Goal: Information Seeking & Learning: Learn about a topic

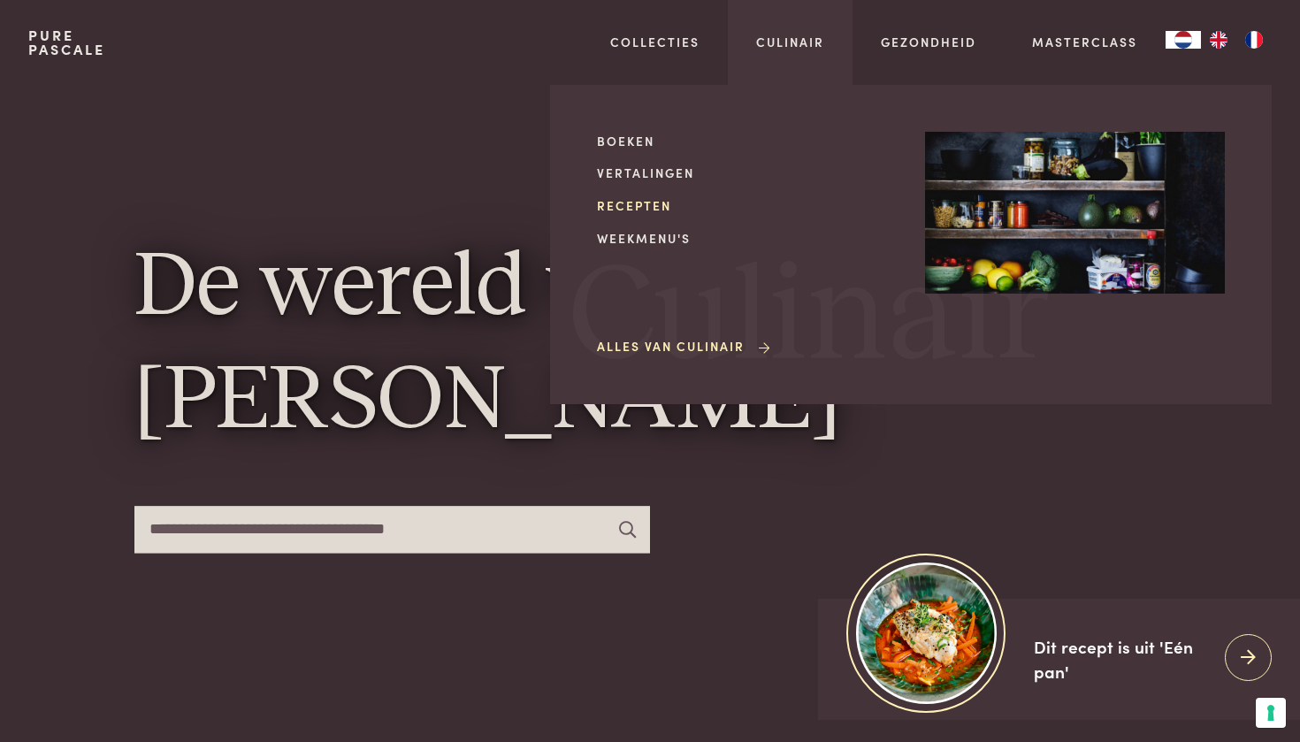
click at [641, 203] on link "Recepten" at bounding box center [747, 205] width 300 height 19
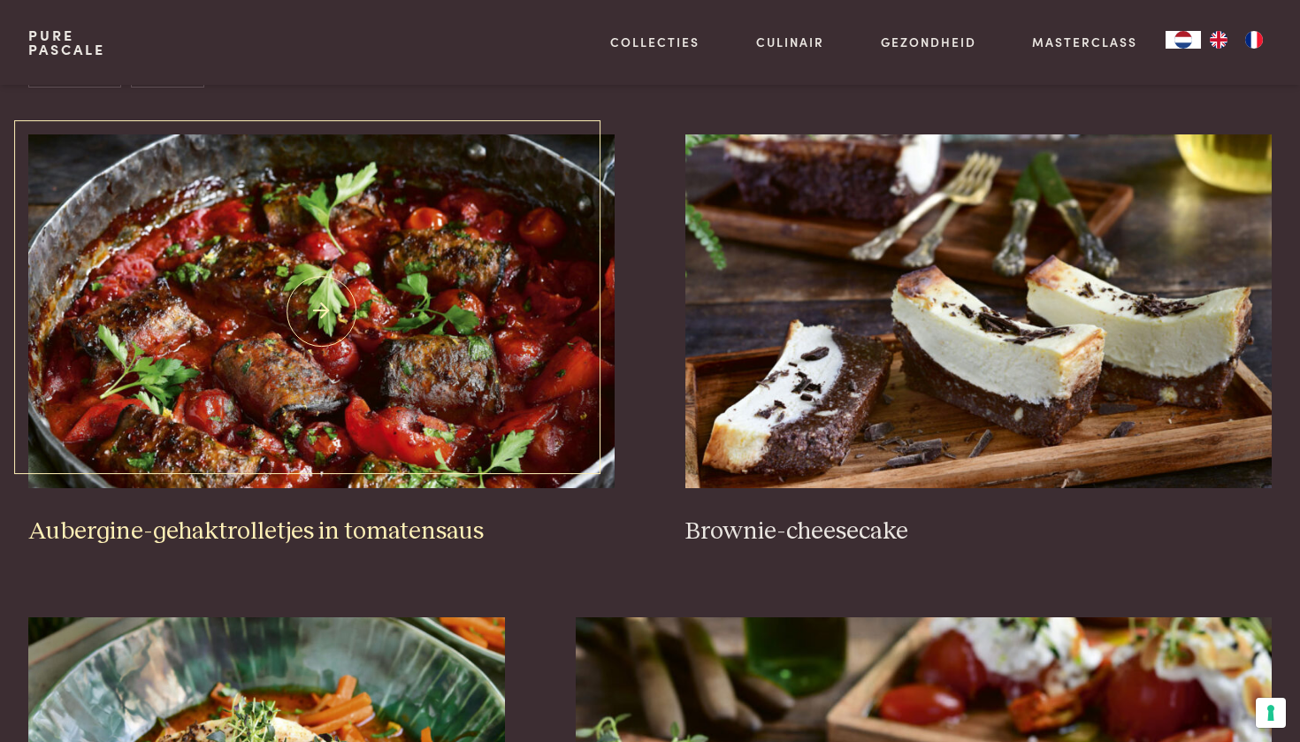
scroll to position [727, 0]
click at [307, 275] on img at bounding box center [321, 312] width 586 height 354
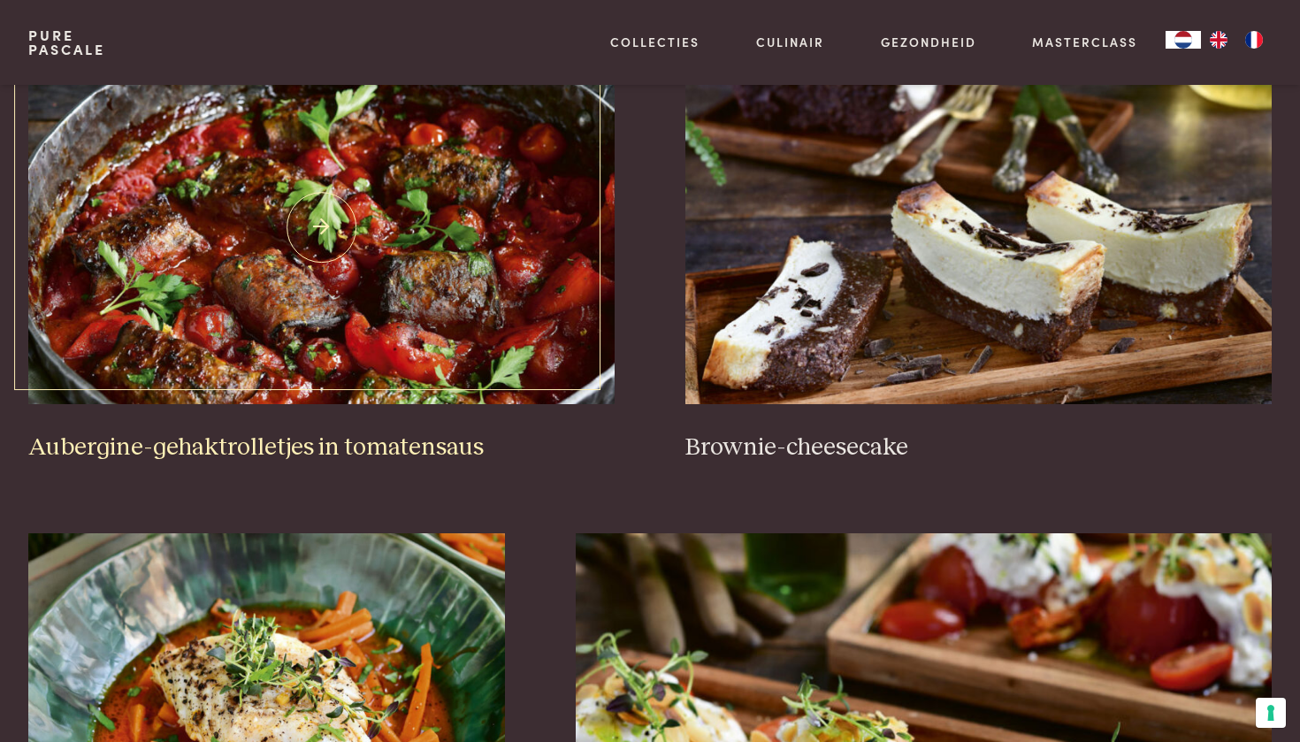
scroll to position [828, 0]
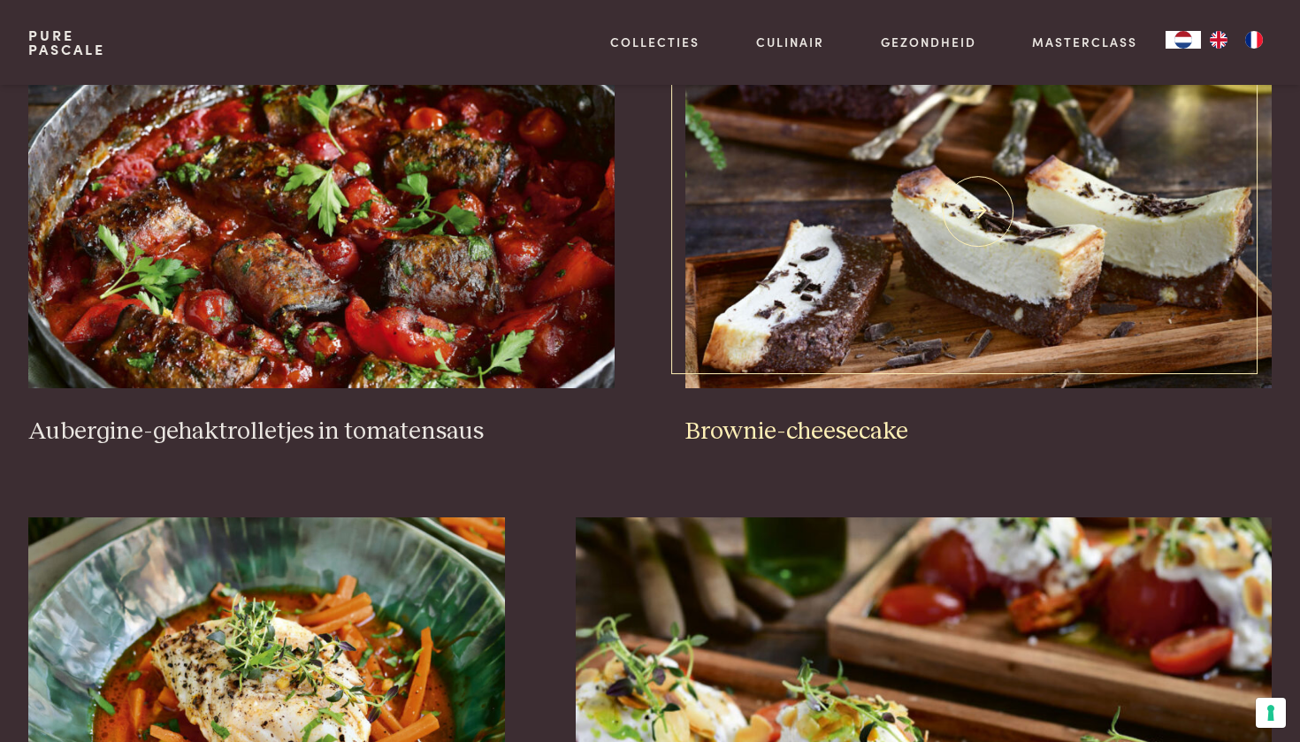
click at [693, 429] on h3 "Brownie-cheesecake" at bounding box center [979, 432] width 586 height 31
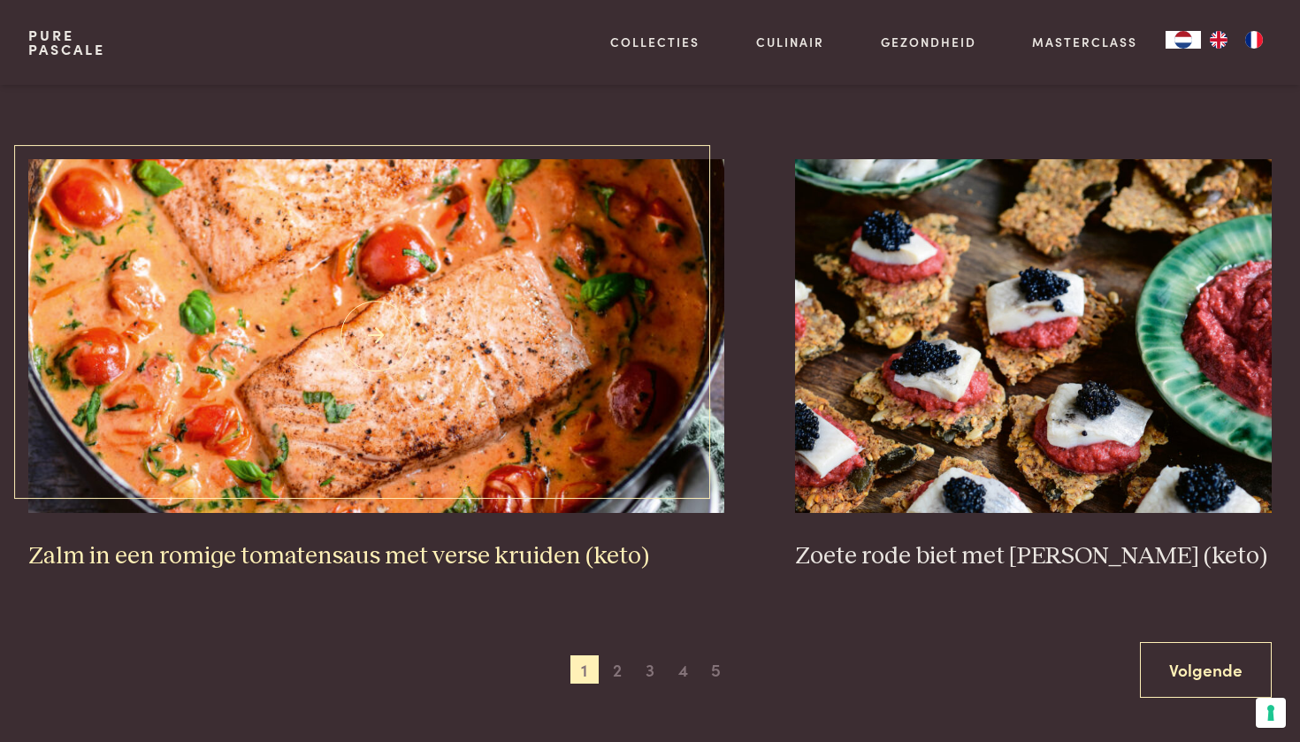
scroll to position [3422, 0]
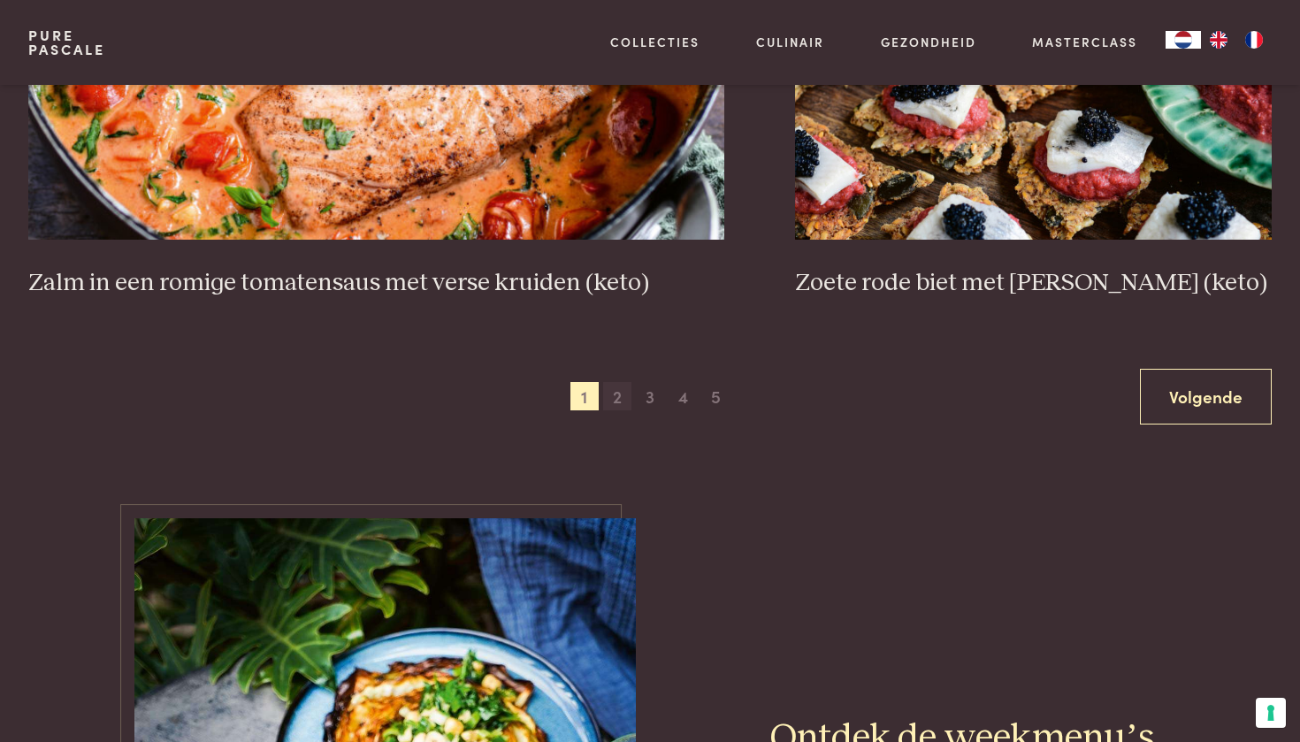
click at [626, 382] on span "2" at bounding box center [617, 396] width 28 height 28
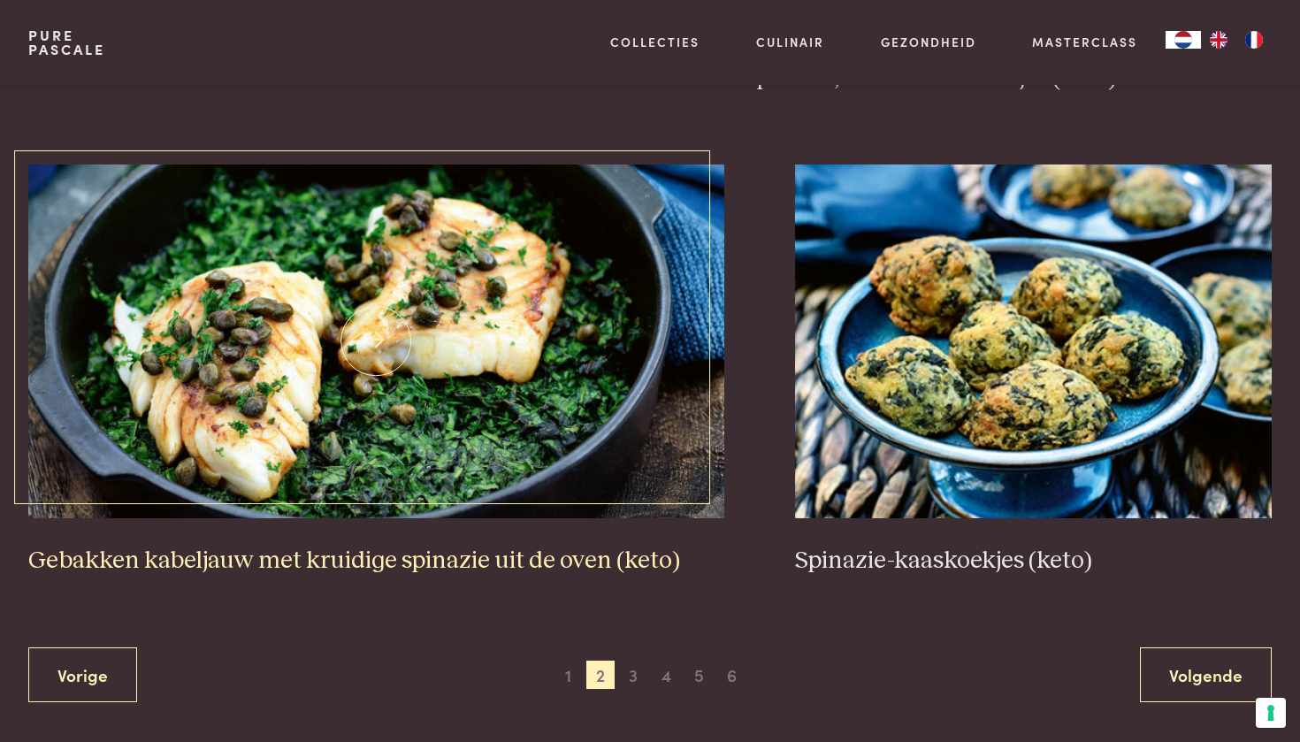
scroll to position [3176, 0]
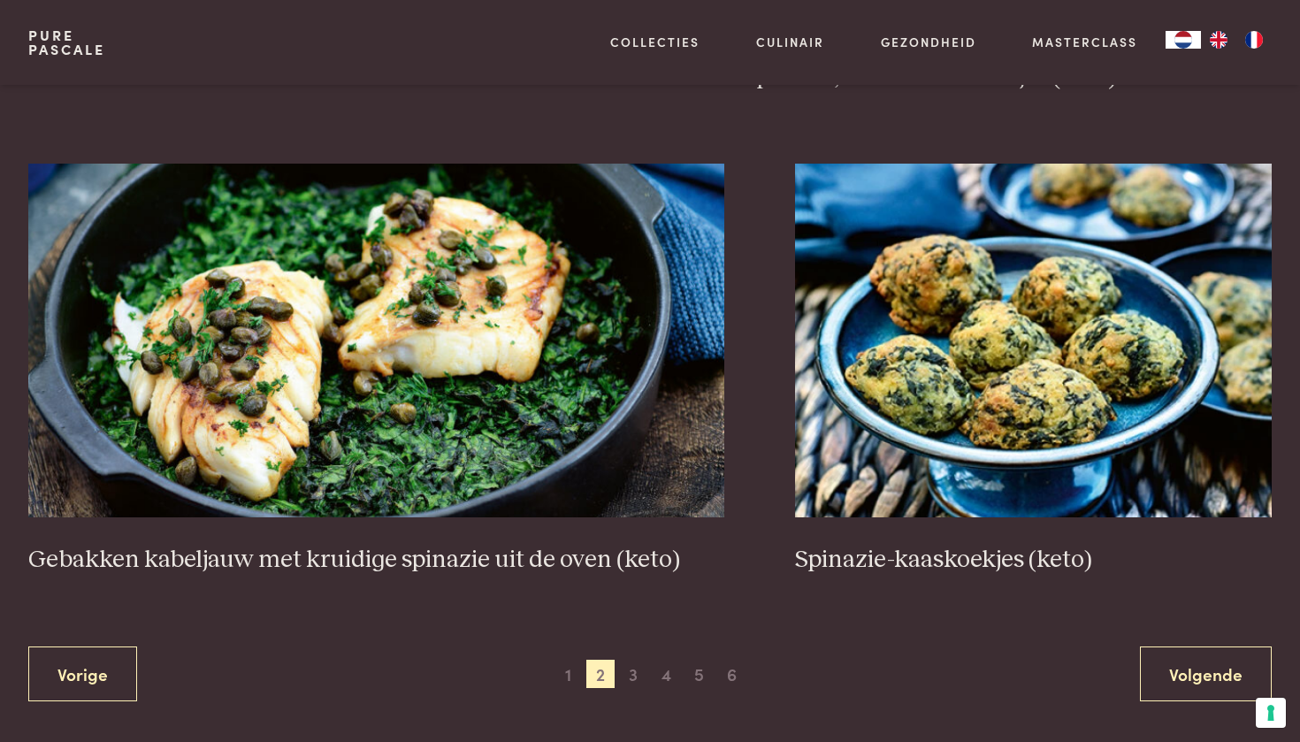
click at [616, 660] on div "1 2 3 4 5 6" at bounding box center [650, 674] width 193 height 28
click at [625, 660] on span "3" at bounding box center [633, 674] width 28 height 28
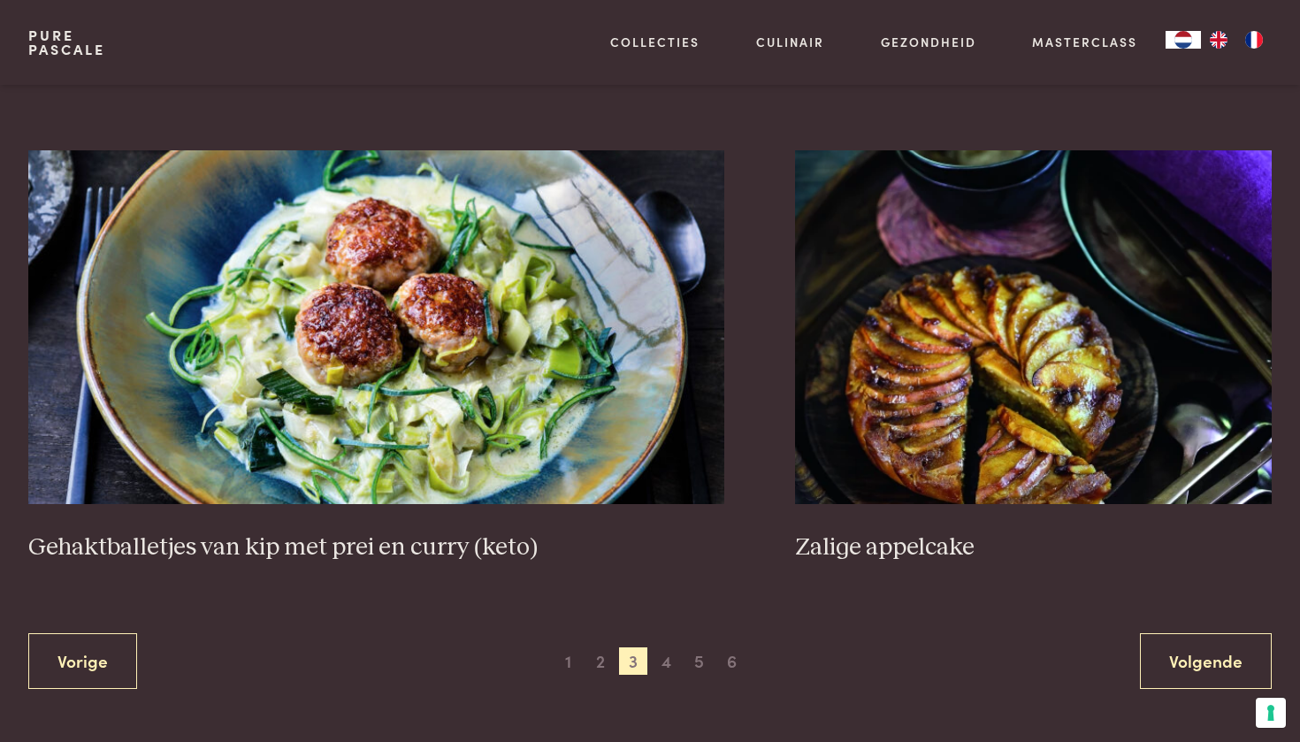
scroll to position [3504, 0]
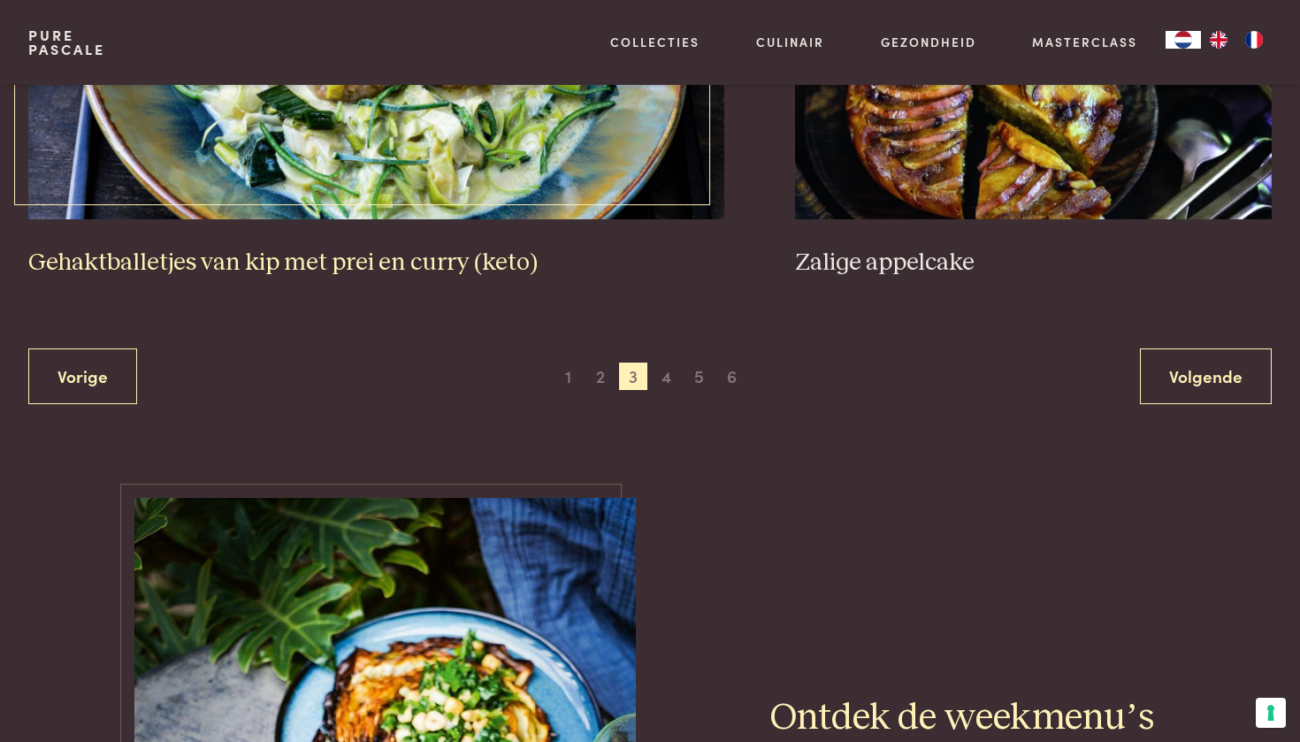
click at [494, 206] on img at bounding box center [376, 43] width 696 height 354
